Goal: Navigation & Orientation: Go to known website

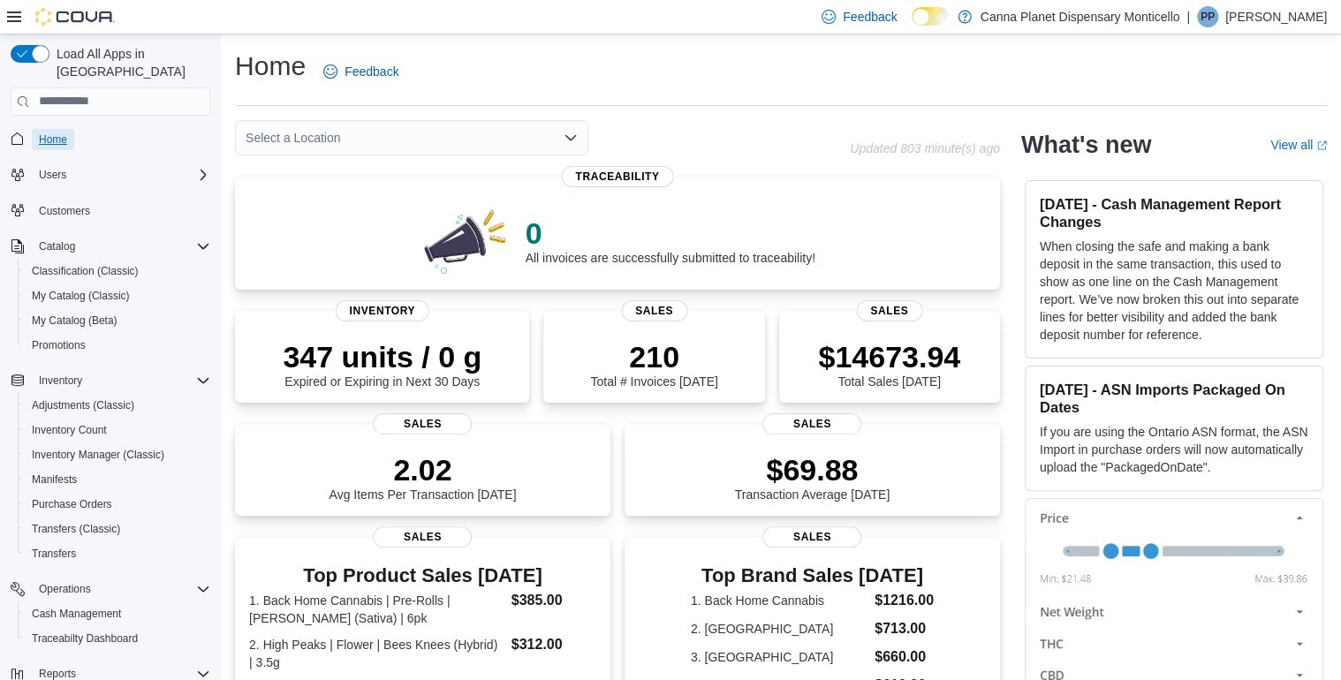
click at [40, 133] on span "Home" at bounding box center [53, 140] width 28 height 14
